Goal: Information Seeking & Learning: Learn about a topic

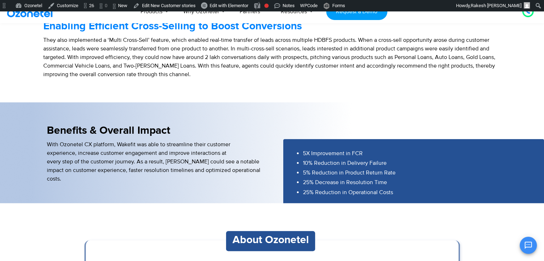
scroll to position [744, 0]
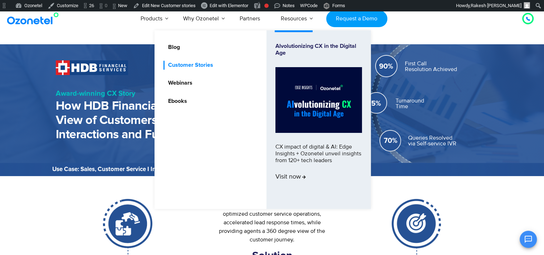
click at [204, 64] on link "Customer Stories" at bounding box center [188, 65] width 51 height 9
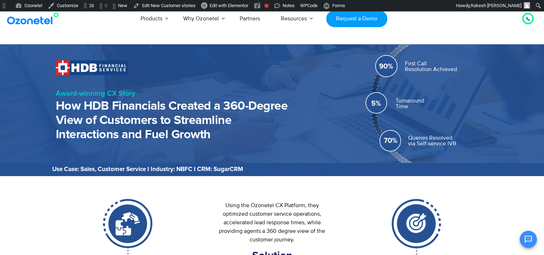
click at [208, 104] on h2 "How HDB Financials Created a 360-Degree View of Customers to Streamline Interac…" at bounding box center [172, 120] width 232 height 43
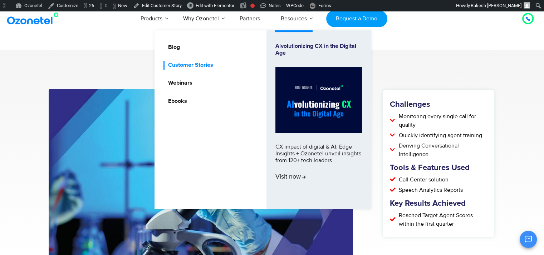
click at [195, 61] on link "Customer Stories" at bounding box center [188, 65] width 51 height 9
click at [197, 69] on link "Customer Stories" at bounding box center [188, 65] width 51 height 9
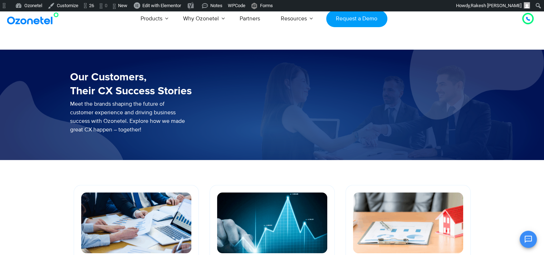
scroll to position [79, 0]
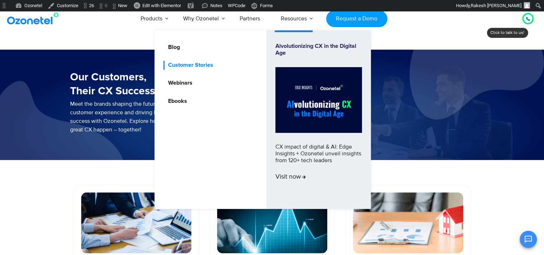
click at [204, 62] on link "Customer Stories" at bounding box center [188, 65] width 51 height 9
click at [204, 64] on link "Customer Stories" at bounding box center [188, 65] width 51 height 9
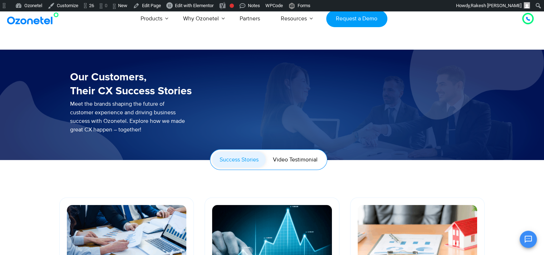
click at [127, 92] on h3 "Our Customers, Their CX Success Stories" at bounding box center [281, 84] width 422 height 28
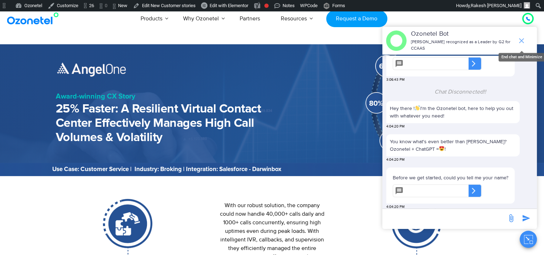
click at [520, 38] on icon "end chat or minimize" at bounding box center [521, 40] width 5 height 5
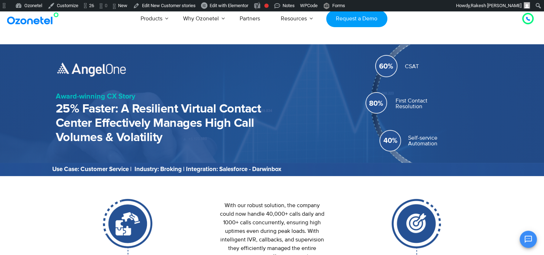
scroll to position [78, 0]
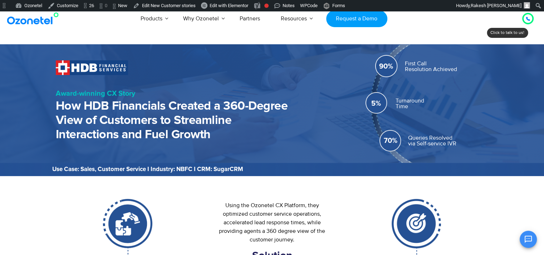
click at [44, 18] on img at bounding box center [34, 18] width 58 height 13
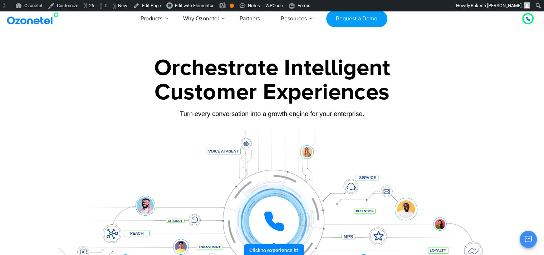
scroll to position [185, 0]
click at [195, 45] on link "Customer Stories" at bounding box center [180, 40] width 51 height 9
